Goal: Information Seeking & Learning: Learn about a topic

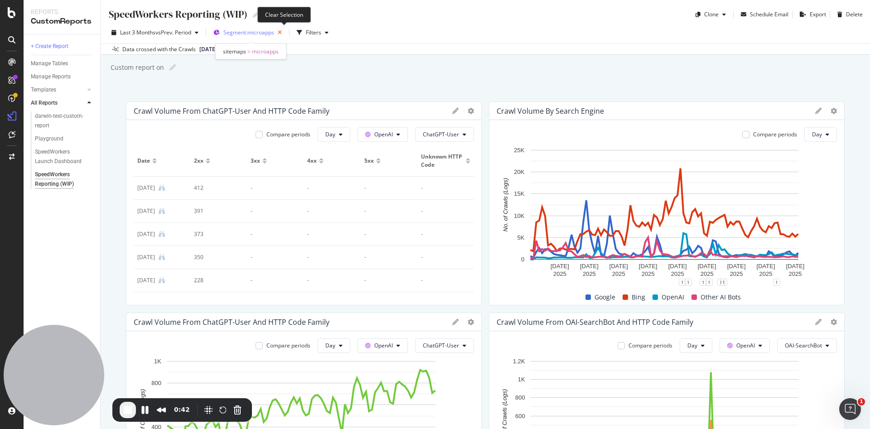
click at [282, 30] on icon "button" at bounding box center [279, 32] width 11 height 13
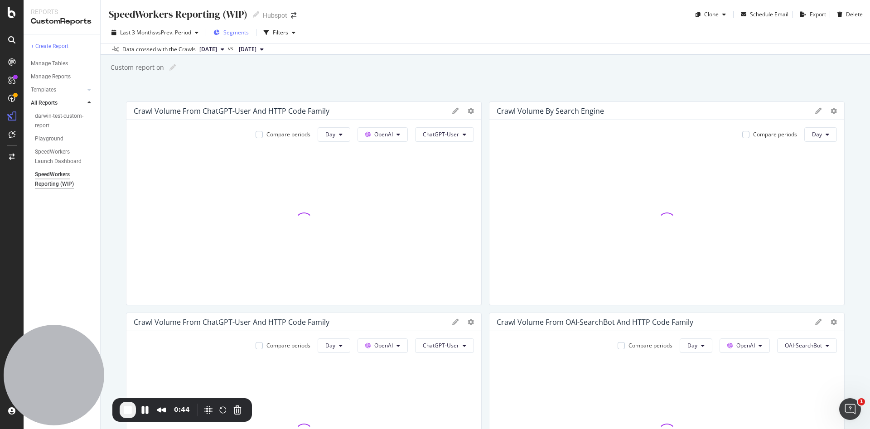
click at [246, 32] on span "Segments" at bounding box center [235, 33] width 25 height 8
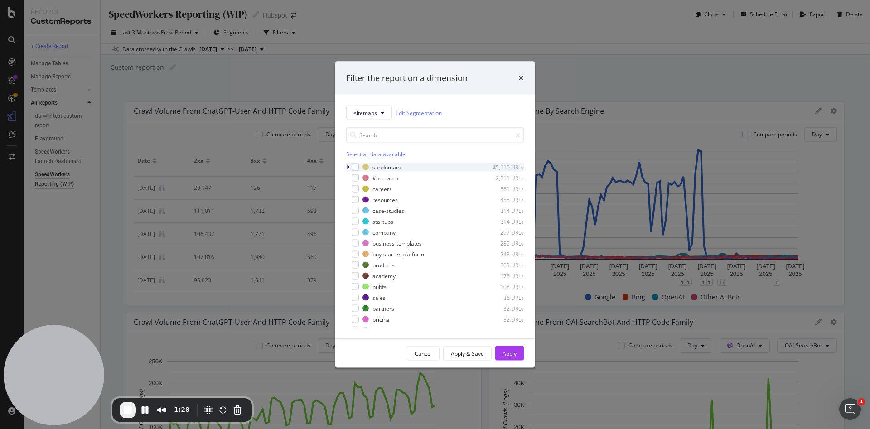
click at [349, 166] on icon "modal" at bounding box center [348, 167] width 3 height 5
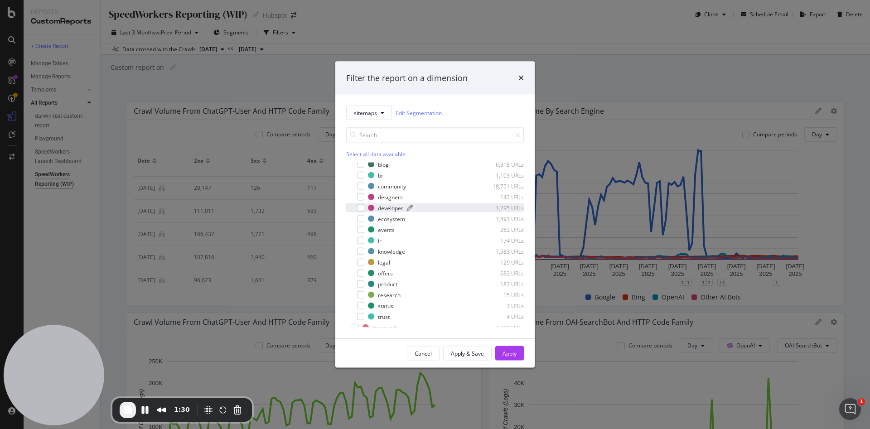
scroll to position [36, 0]
click at [421, 272] on div "modal" at bounding box center [436, 272] width 79 height 5
click at [511, 351] on div "Apply" at bounding box center [510, 354] width 14 height 8
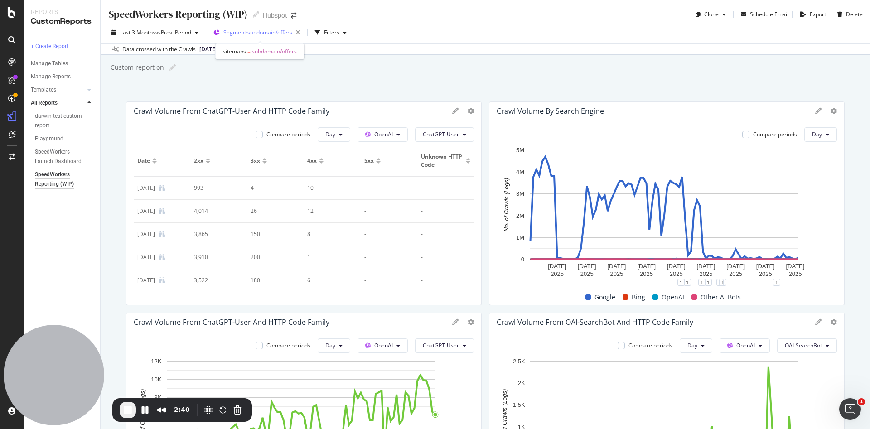
click at [257, 29] on span "Segment: subdomain/offers" at bounding box center [257, 33] width 69 height 8
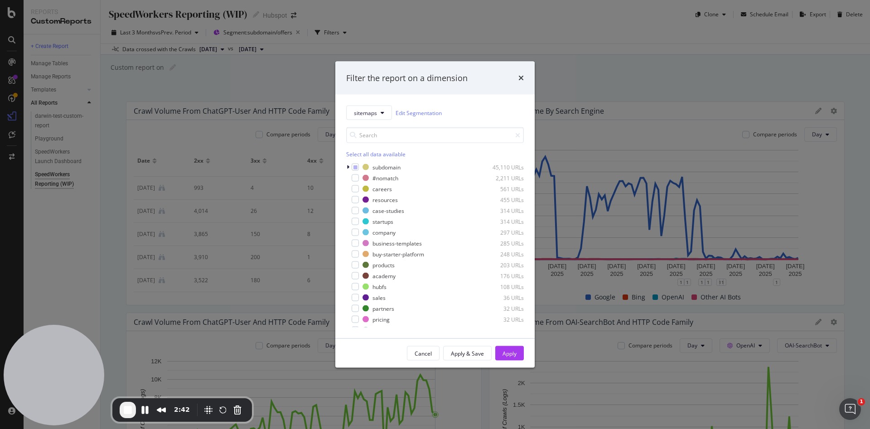
click at [517, 79] on div "Filter the report on a dimension" at bounding box center [435, 78] width 178 height 12
click at [518, 76] on div "Filter the report on a dimension" at bounding box center [435, 78] width 178 height 12
click at [520, 77] on icon "times" at bounding box center [521, 77] width 5 height 7
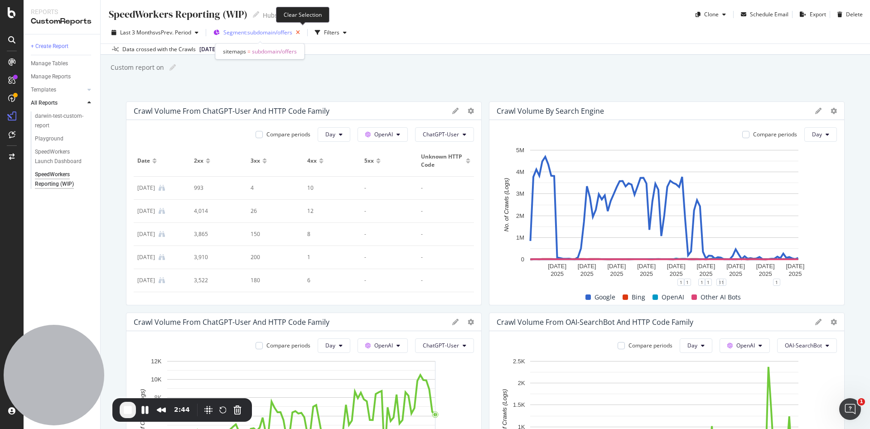
click at [301, 31] on icon "button" at bounding box center [297, 32] width 11 height 13
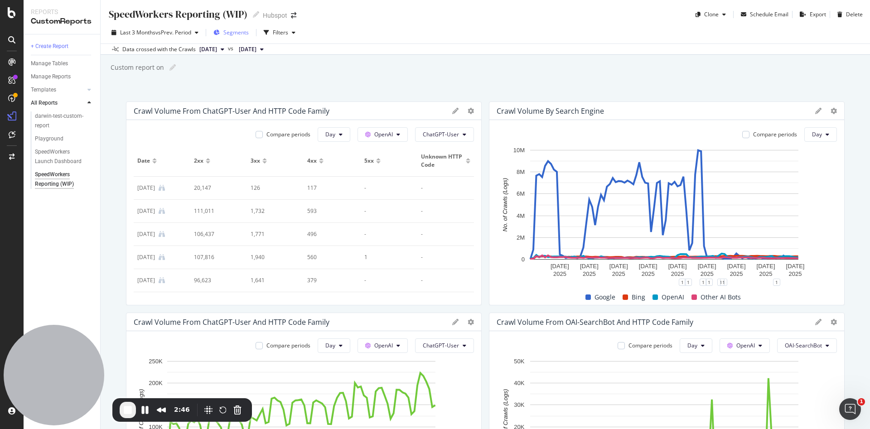
click at [234, 32] on span "Segments" at bounding box center [235, 33] width 25 height 8
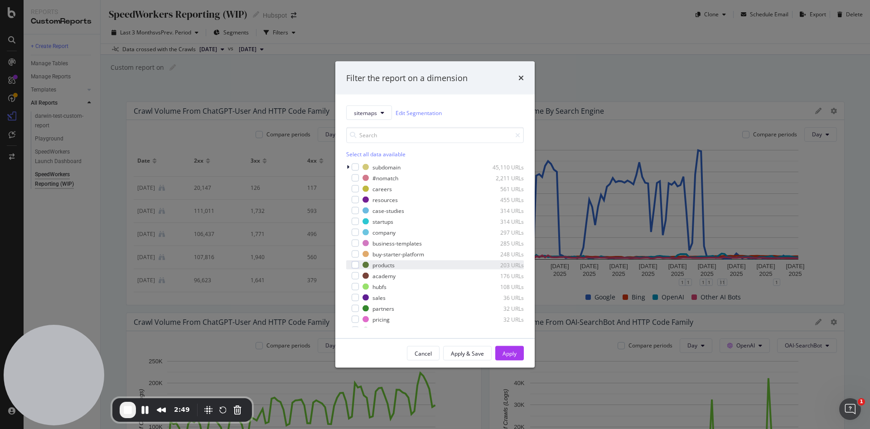
click at [350, 266] on div "modal" at bounding box center [348, 265] width 5 height 9
click at [510, 350] on div "Apply" at bounding box center [510, 354] width 14 height 8
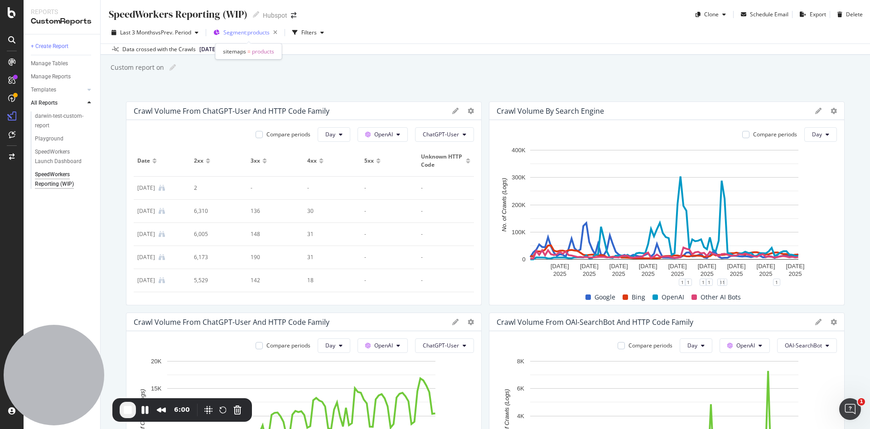
click at [239, 33] on span "Segment: products" at bounding box center [246, 33] width 46 height 8
